Goal: Information Seeking & Learning: Check status

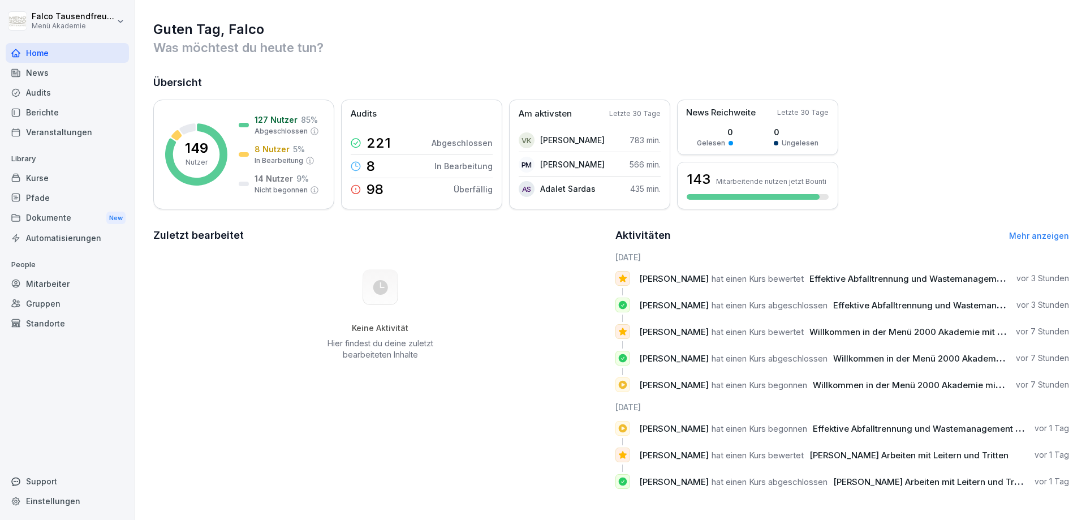
click at [44, 59] on div "Home" at bounding box center [67, 53] width 123 height 20
click at [27, 110] on div "Berichte" at bounding box center [67, 112] width 123 height 20
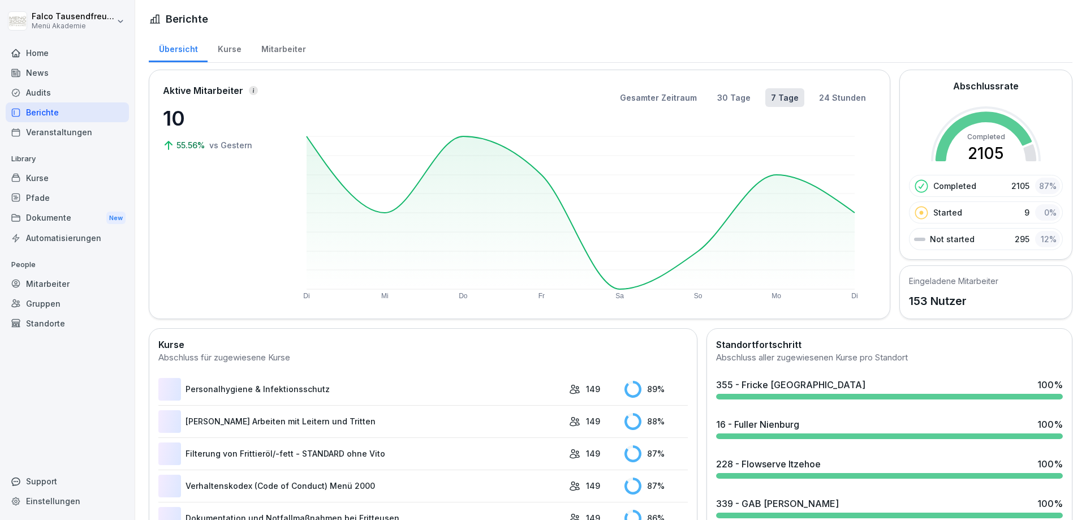
click at [45, 130] on div "Veranstaltungen" at bounding box center [67, 132] width 123 height 20
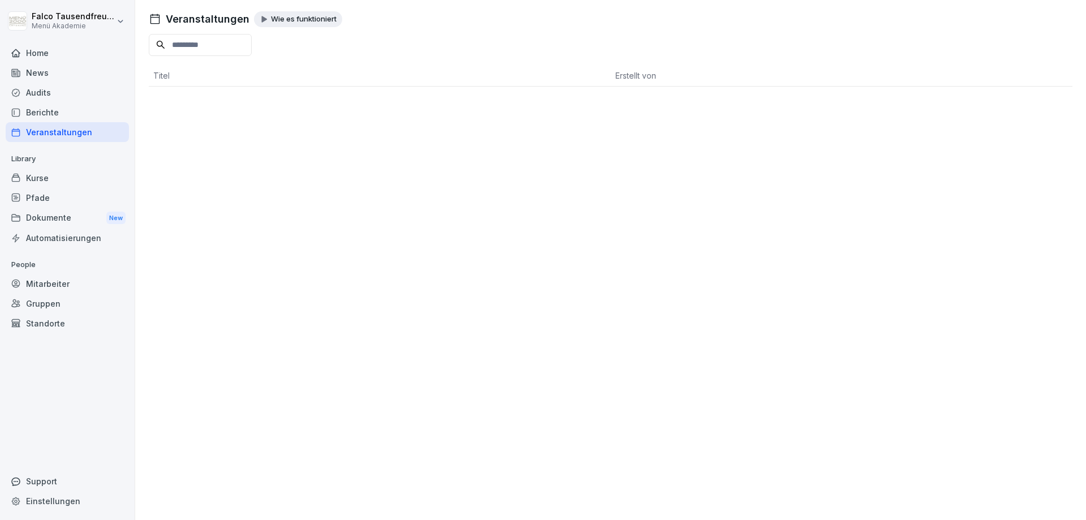
click at [54, 91] on div "Audits" at bounding box center [67, 93] width 123 height 20
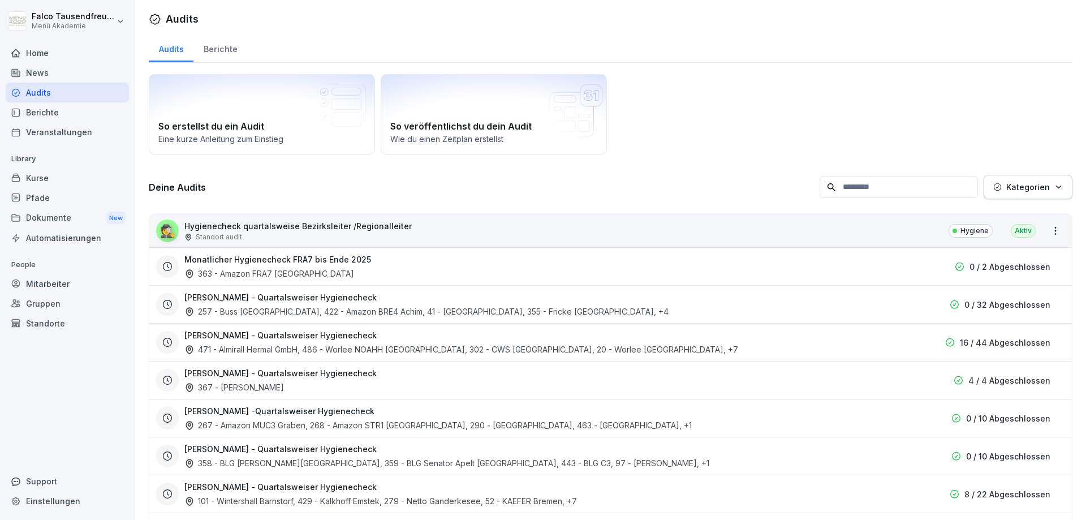
click at [57, 110] on div "Berichte" at bounding box center [67, 112] width 123 height 20
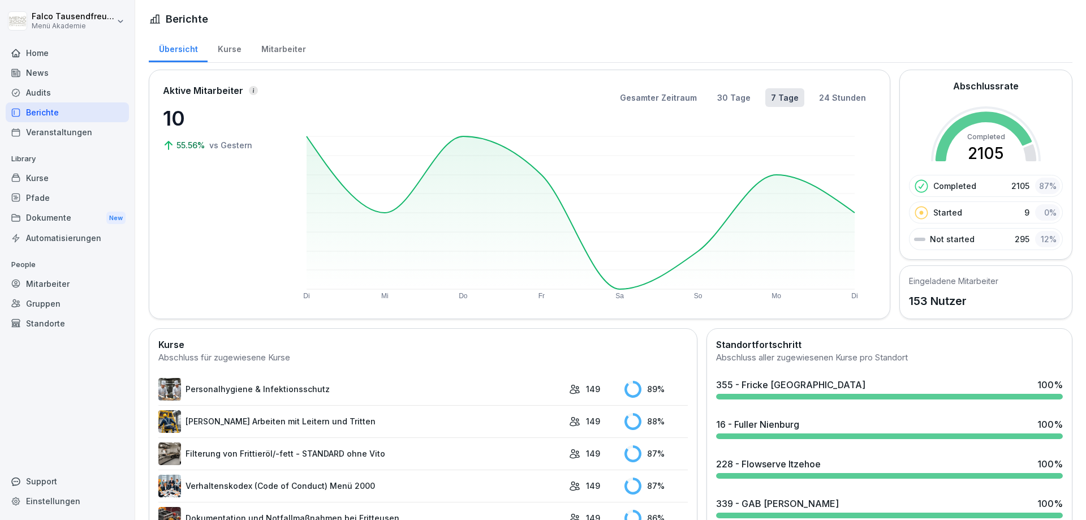
click at [286, 40] on div "Mitarbeiter" at bounding box center [283, 47] width 64 height 29
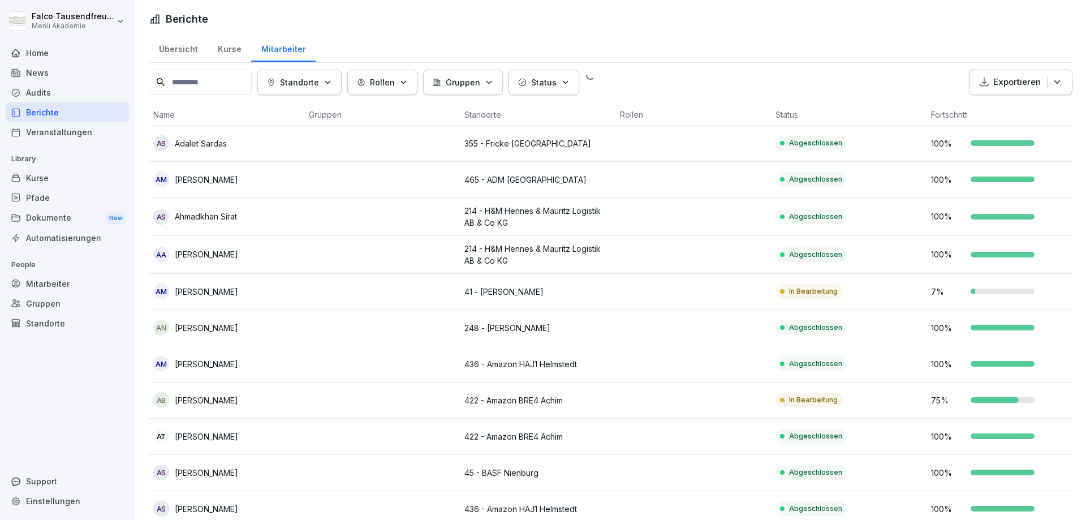
click at [277, 50] on div "Mitarbeiter" at bounding box center [283, 47] width 64 height 29
click at [540, 81] on p "Status" at bounding box center [543, 82] width 25 height 12
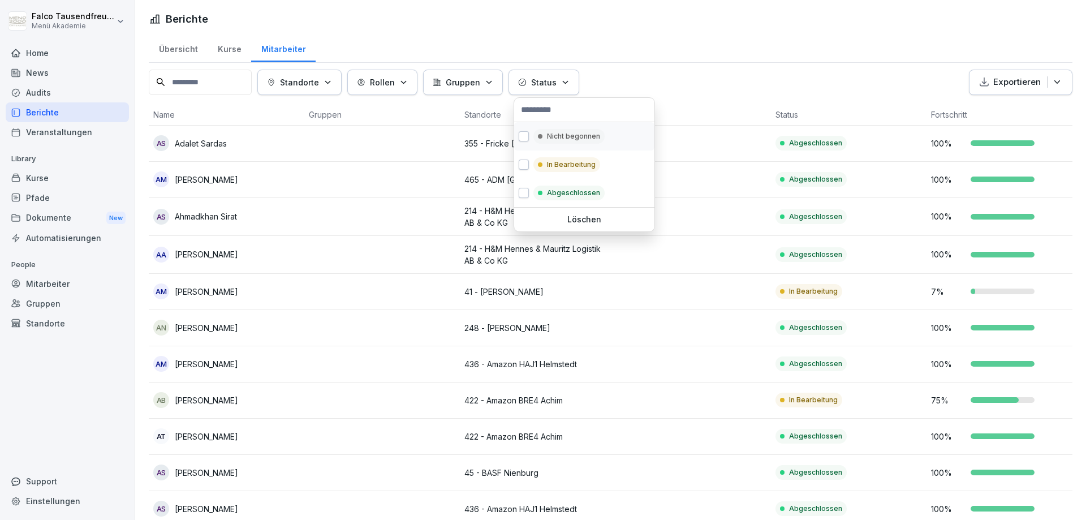
click at [529, 148] on div "Nicht begonnen" at bounding box center [584, 136] width 140 height 28
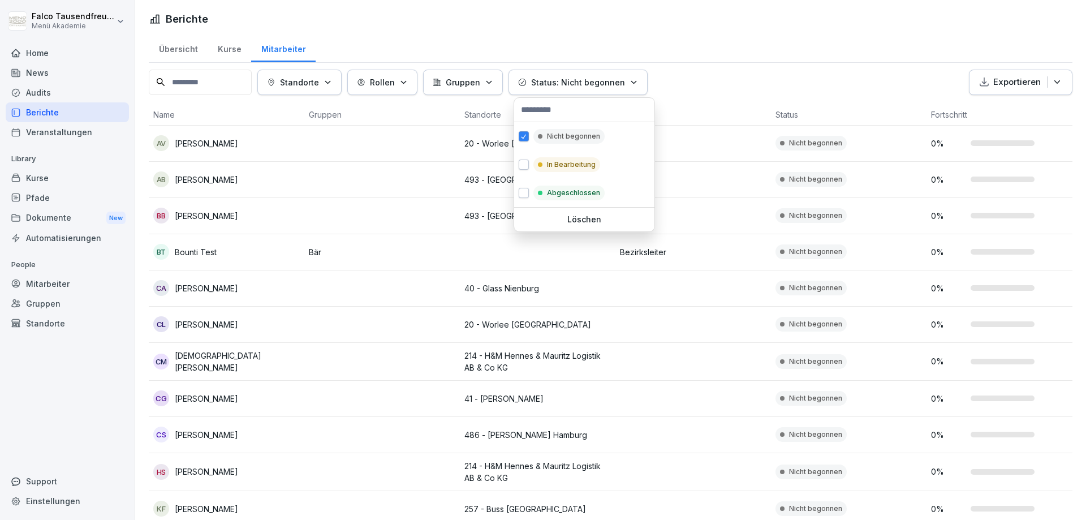
click at [705, 67] on html "[PERSON_NAME] Menü Akademie Home News Audits Berichte Veranstaltungen Library K…" at bounding box center [543, 260] width 1086 height 520
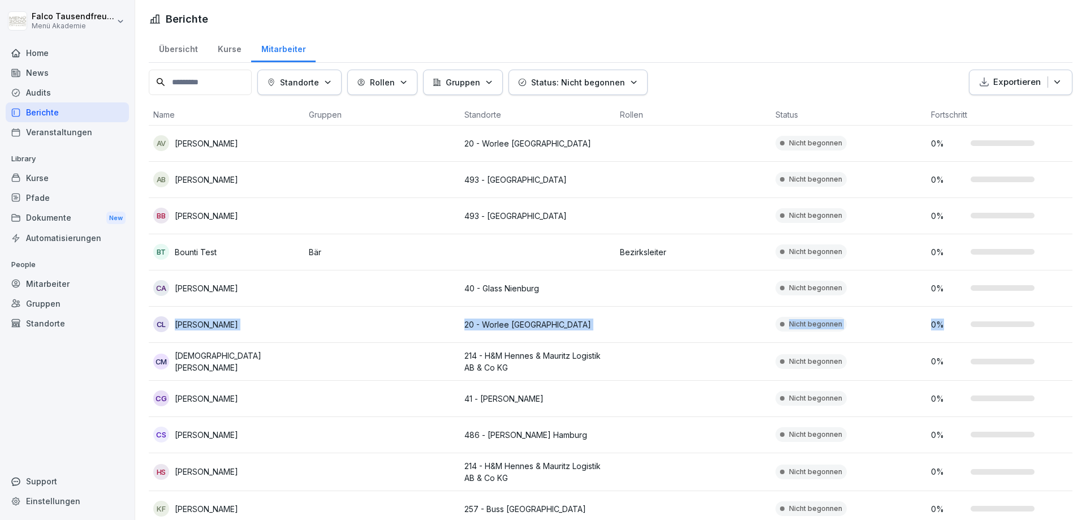
drag, startPoint x: 1083, startPoint y: 311, endPoint x: 1082, endPoint y: 359, distance: 48.7
click at [1082, 359] on html "[PERSON_NAME] Menü Akademie Home News Audits Berichte Veranstaltungen Library K…" at bounding box center [543, 260] width 1086 height 520
